Goal: Transaction & Acquisition: Book appointment/travel/reservation

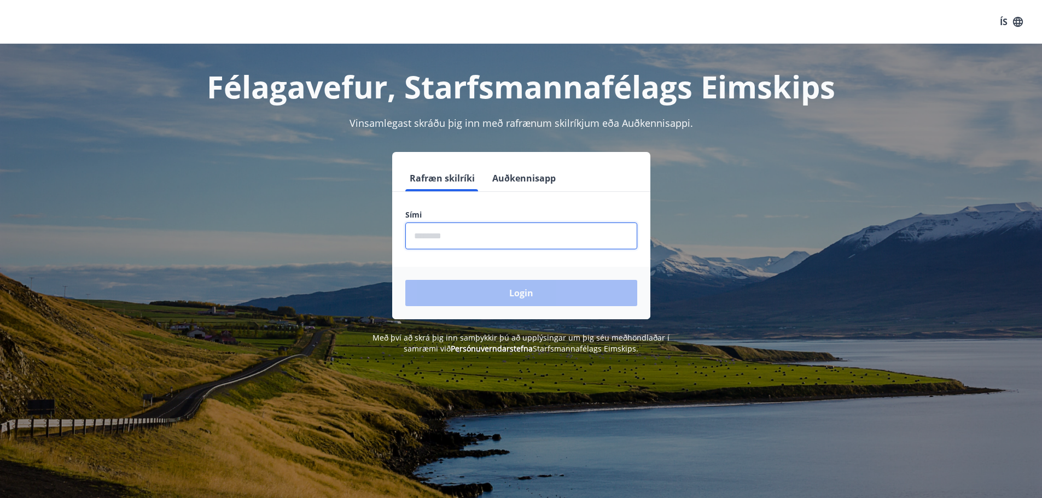
click at [522, 240] on input "phone" at bounding box center [521, 236] width 232 height 27
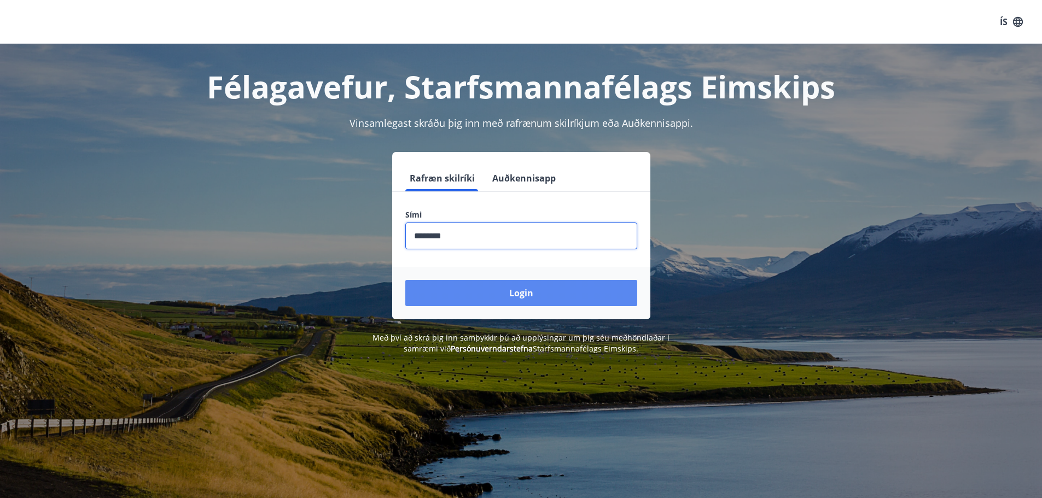
type input "********"
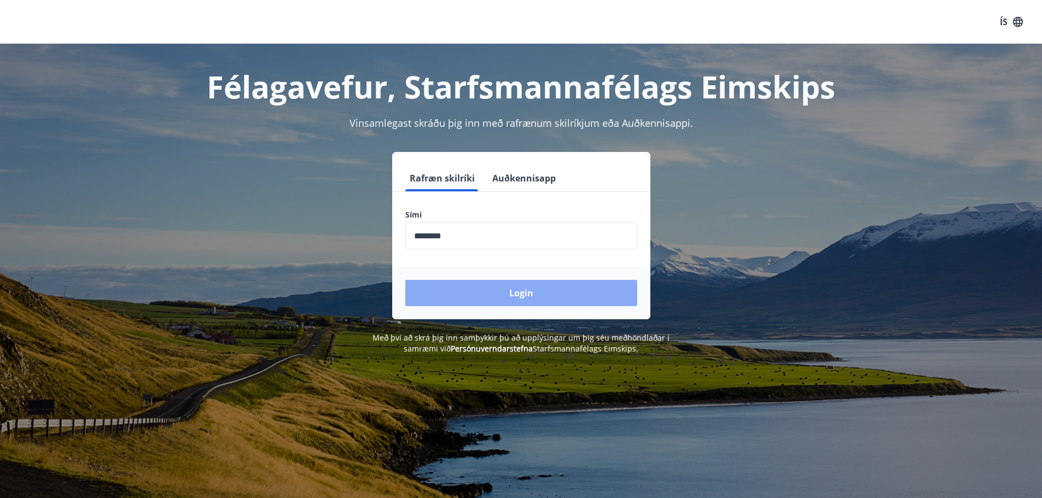
click at [612, 300] on button "Login" at bounding box center [521, 293] width 232 height 26
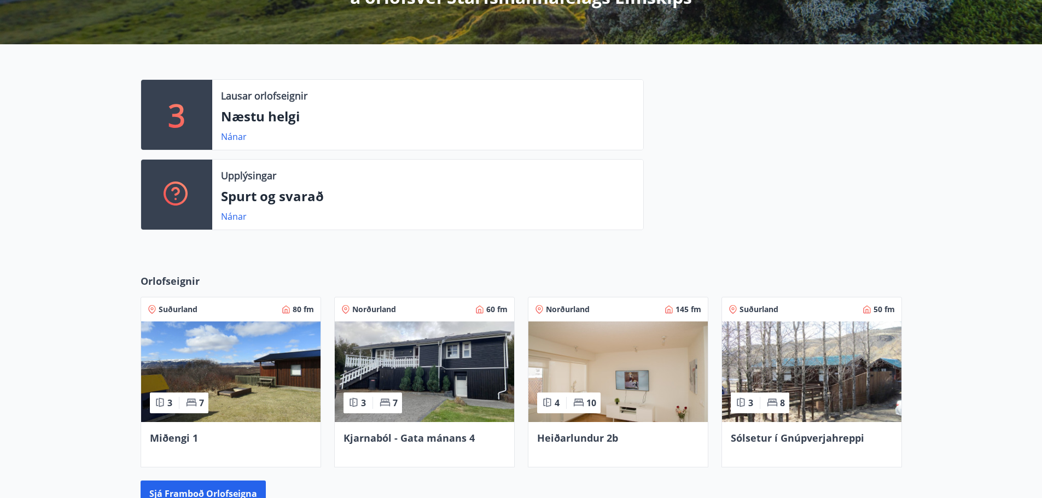
scroll to position [226, 0]
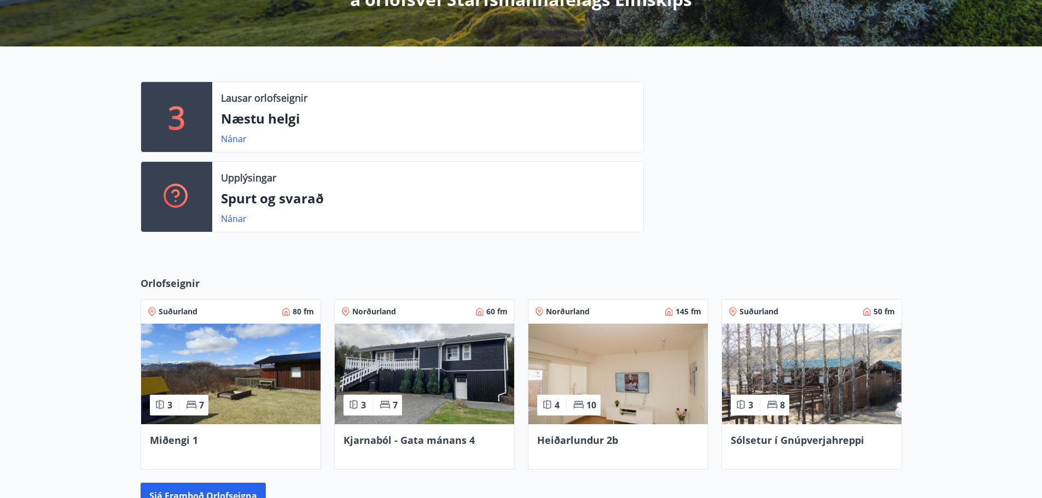
click at [177, 108] on p "3" at bounding box center [177, 117] width 18 height 42
click at [231, 137] on link "Nánar" at bounding box center [234, 139] width 26 height 12
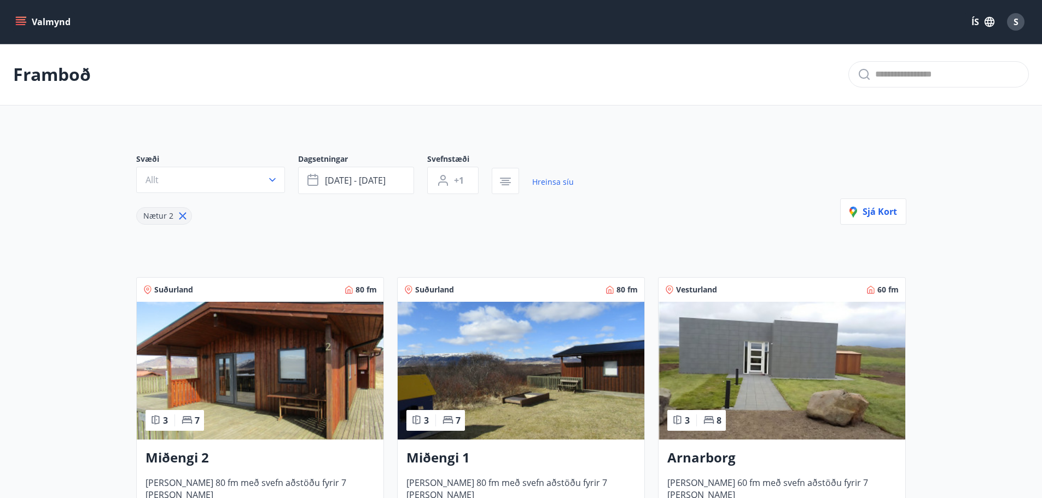
click at [30, 24] on button "Valmynd" at bounding box center [44, 22] width 62 height 20
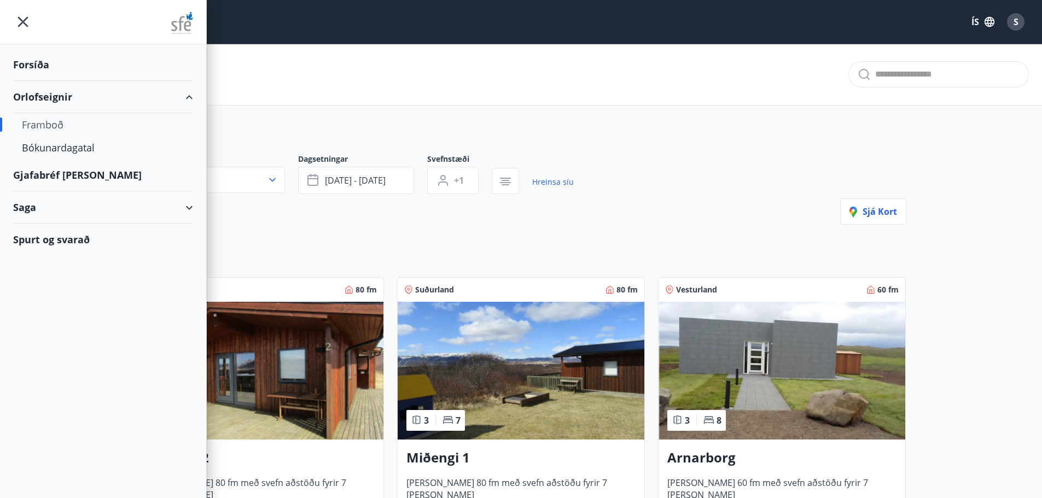
click at [387, 85] on div "Framboð" at bounding box center [521, 75] width 1042 height 62
